Goal: Contribute content

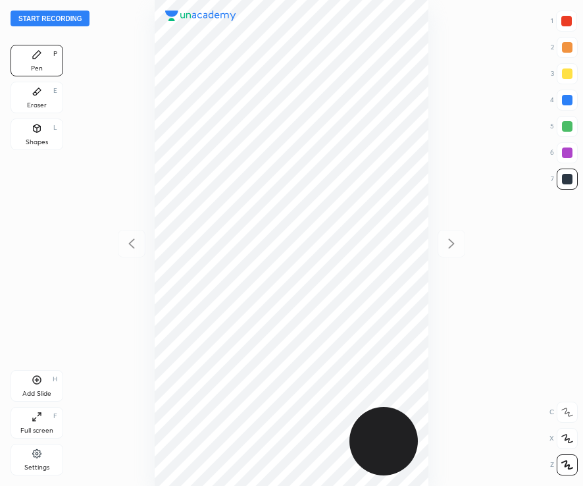
scroll to position [486, 372]
click at [569, 16] on div at bounding box center [566, 21] width 11 height 11
click at [53, 20] on button "Start recording" at bounding box center [50, 19] width 79 height 16
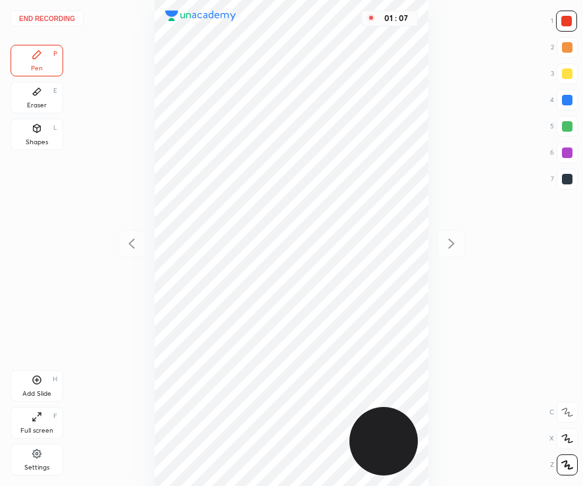
click at [567, 183] on div at bounding box center [567, 179] width 11 height 11
click at [566, 24] on div at bounding box center [566, 21] width 11 height 11
click at [570, 187] on div at bounding box center [567, 179] width 21 height 21
click at [42, 385] on div "Add Slide H" at bounding box center [37, 386] width 53 height 32
click at [45, 384] on div "Add Slide H" at bounding box center [37, 386] width 53 height 32
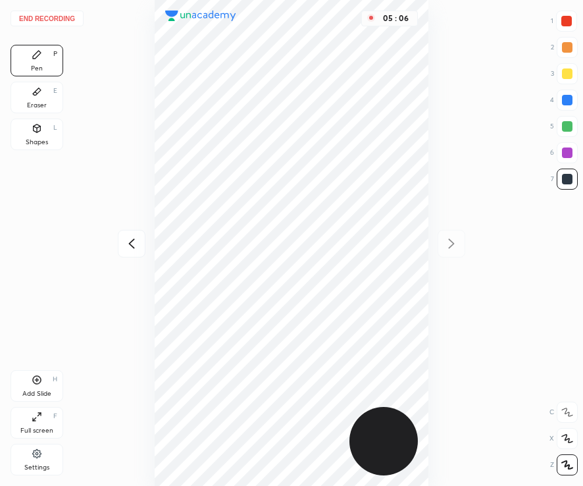
click at [43, 389] on div "Add Slide H" at bounding box center [37, 386] width 53 height 32
click at [37, 386] on div "Add Slide H" at bounding box center [37, 386] width 53 height 32
click at [567, 29] on div at bounding box center [566, 21] width 21 height 21
click at [32, 130] on icon at bounding box center [37, 128] width 11 height 11
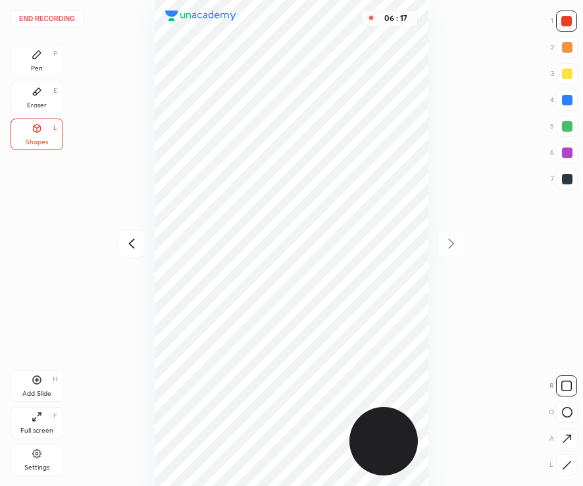
click at [43, 16] on button "End recording" at bounding box center [47, 19] width 73 height 16
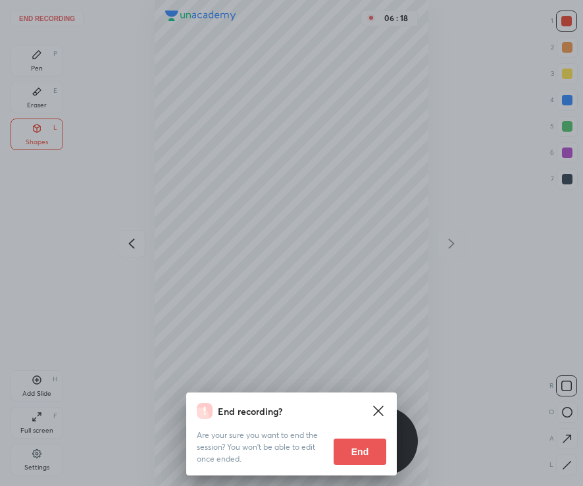
click at [357, 452] on button "End" at bounding box center [360, 451] width 53 height 26
